Goal: Register for event/course

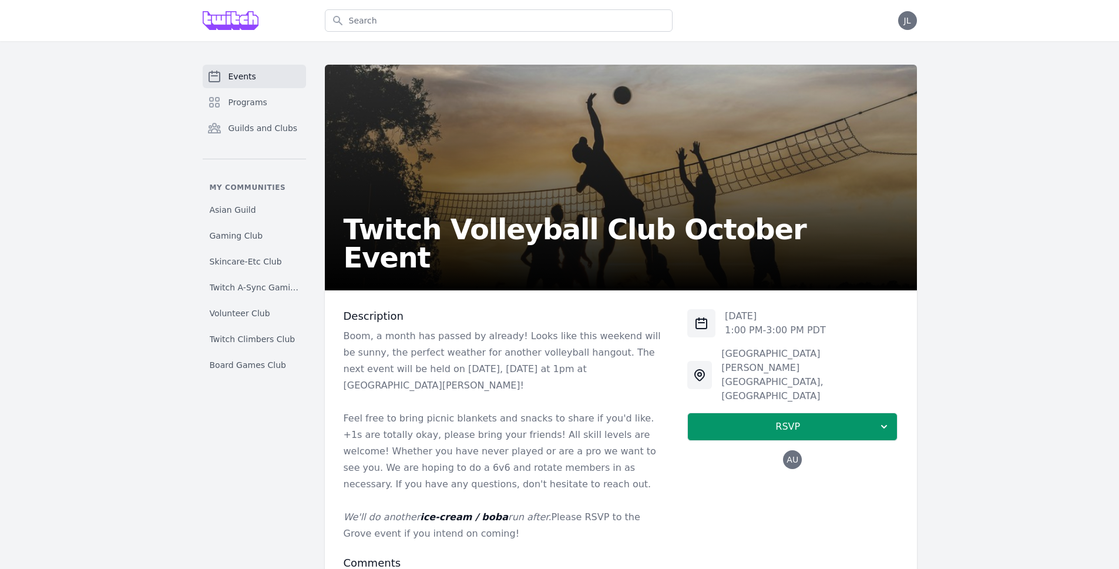
click at [798, 455] on span "AU" at bounding box center [792, 459] width 12 height 8
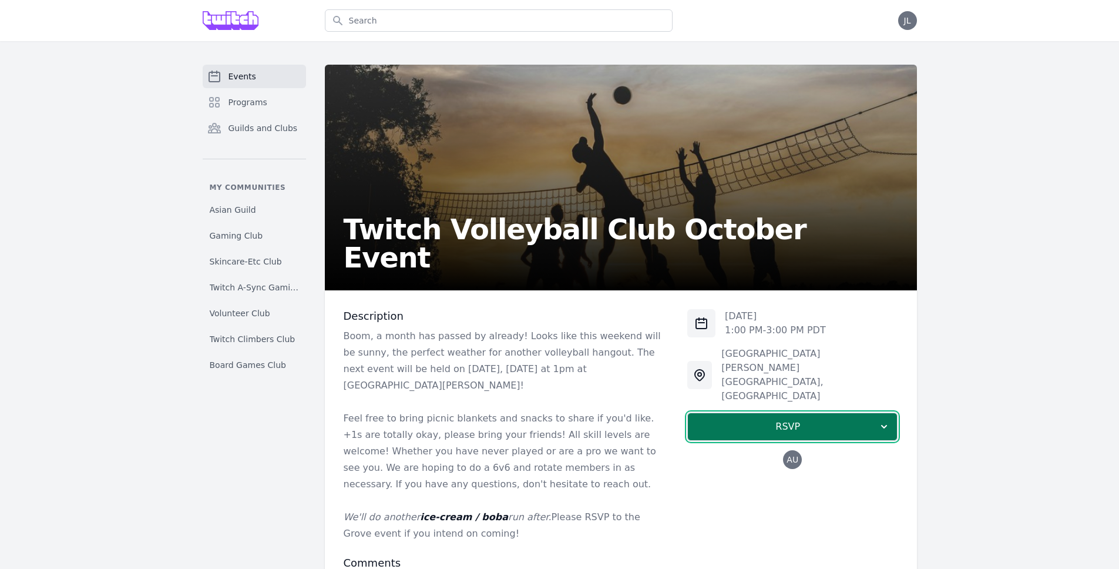
click at [795, 419] on span "RSVP" at bounding box center [787, 426] width 181 height 14
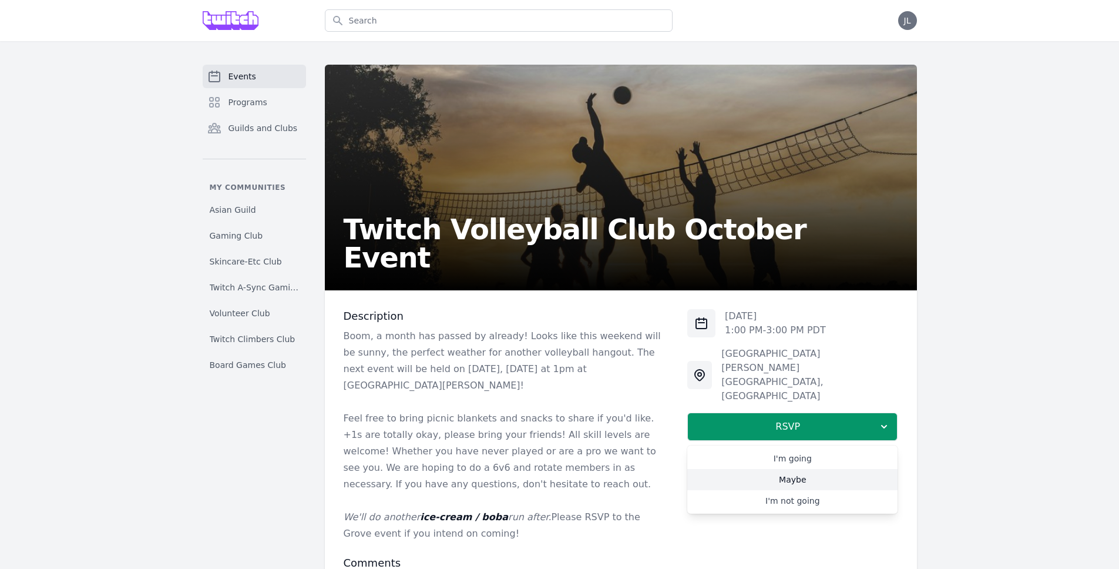
click at [802, 469] on link "Maybe" at bounding box center [792, 479] width 210 height 21
click at [578, 410] on p "Feel free to bring picnic blankets and snacks to share if you'd like. +1s are t…" at bounding box center [506, 451] width 325 height 82
click at [579, 410] on p "Feel free to bring picnic blankets and snacks to share if you'd like. +1s are t…" at bounding box center [506, 451] width 325 height 82
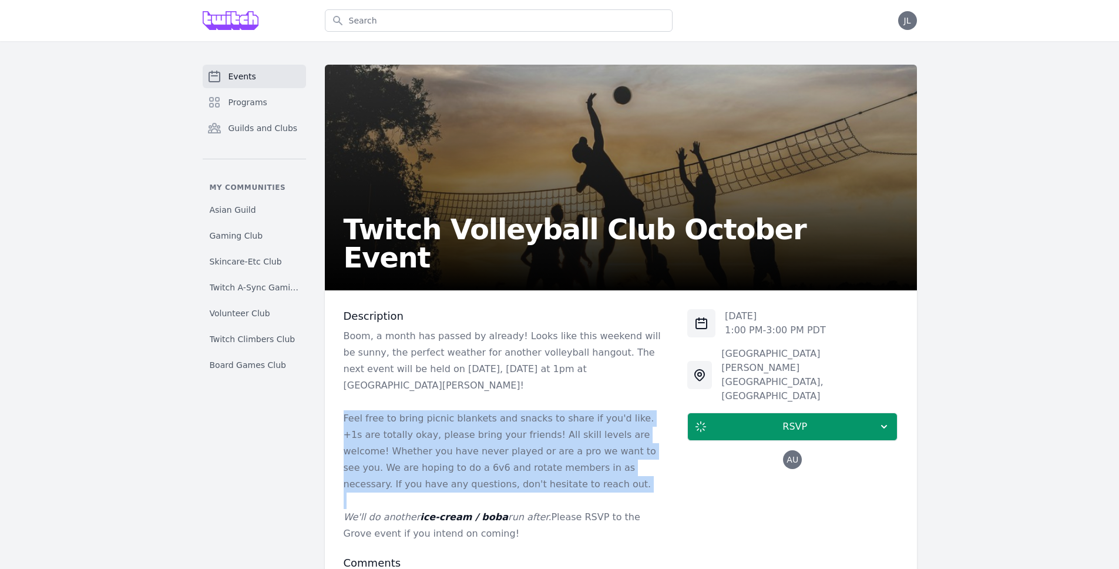
click at [579, 410] on p "Feel free to bring picnic blankets and snacks to share if you'd like. +1s are t…" at bounding box center [506, 451] width 325 height 82
